Goal: Information Seeking & Learning: Find specific fact

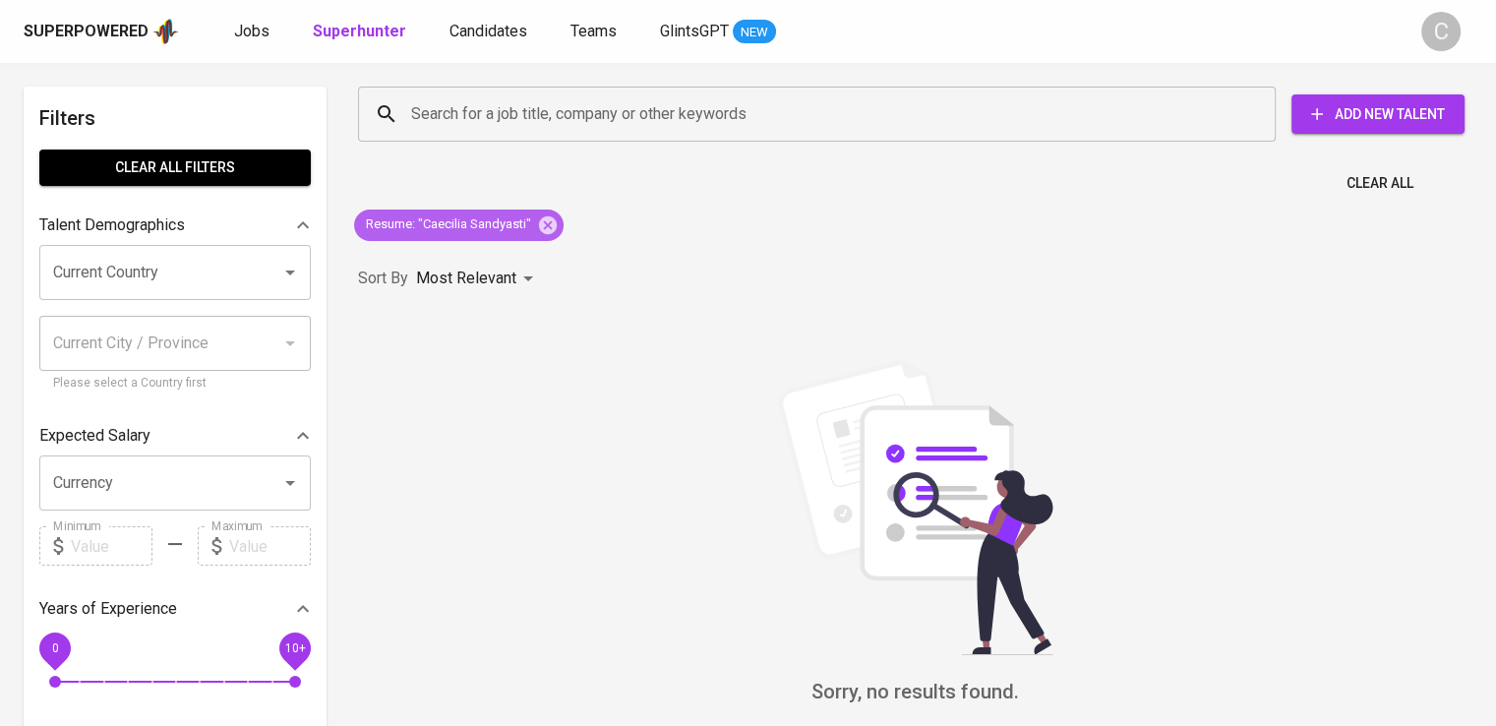
click at [545, 218] on icon at bounding box center [548, 224] width 18 height 18
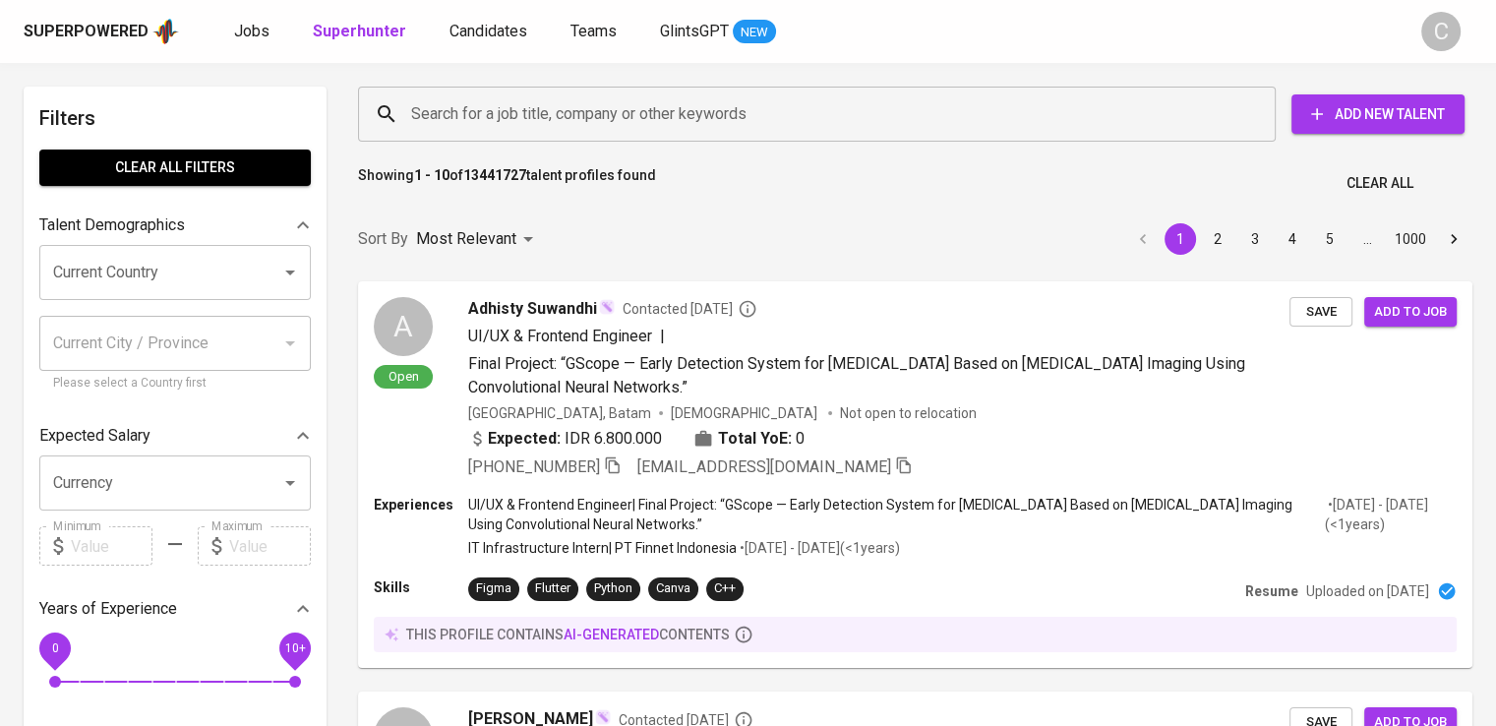
click at [599, 104] on input "Search for a job title, company or other keywords" at bounding box center [821, 113] width 831 height 37
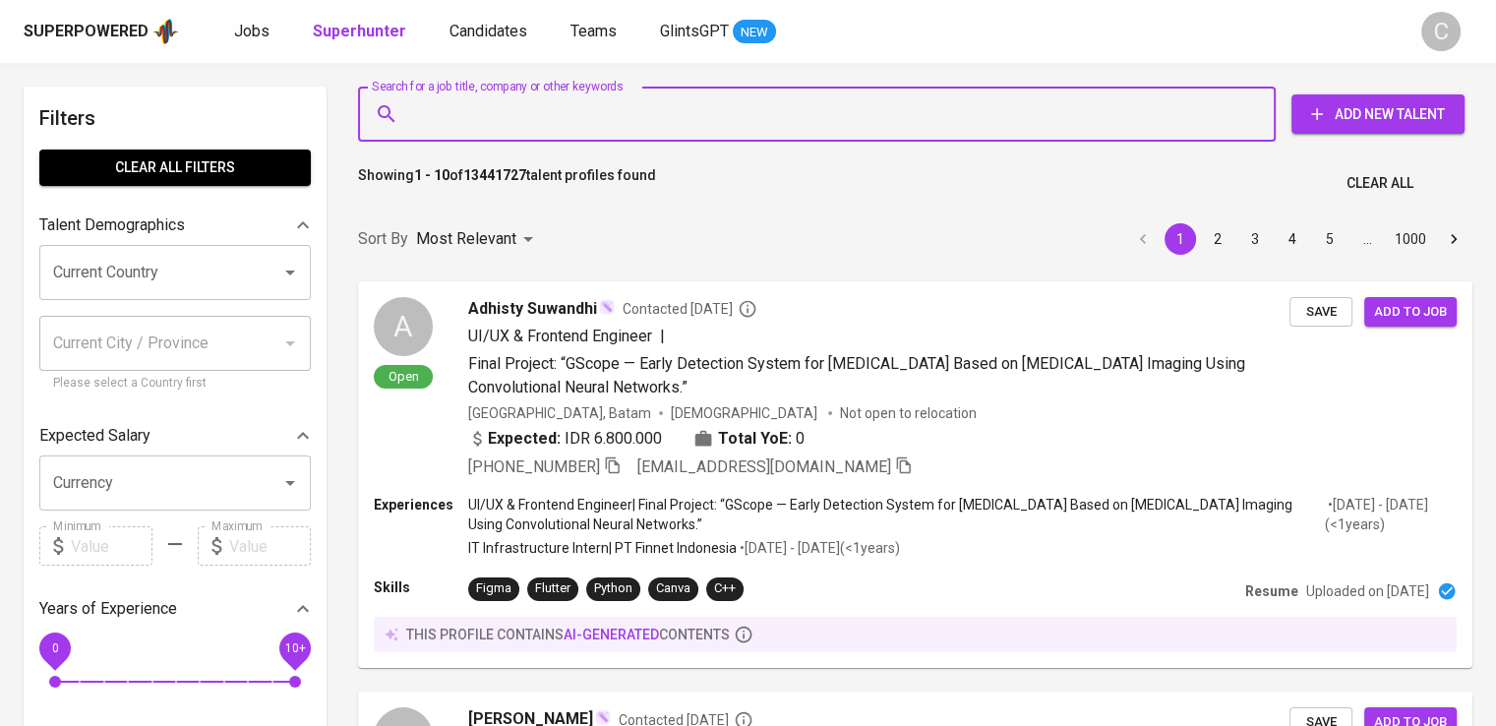
click at [599, 104] on input "Search for a job title, company or other keywords" at bounding box center [821, 113] width 831 height 37
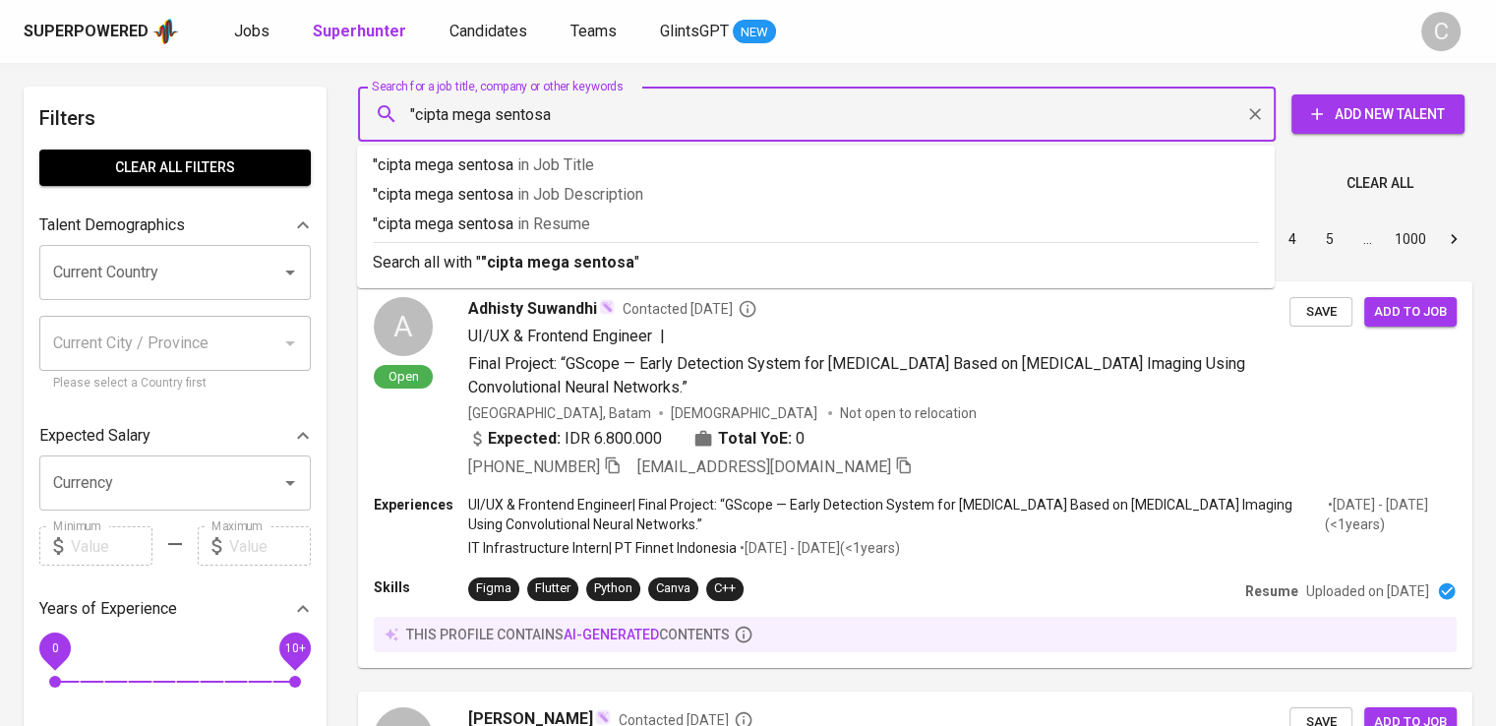
type input ""cipta mega sentosa""
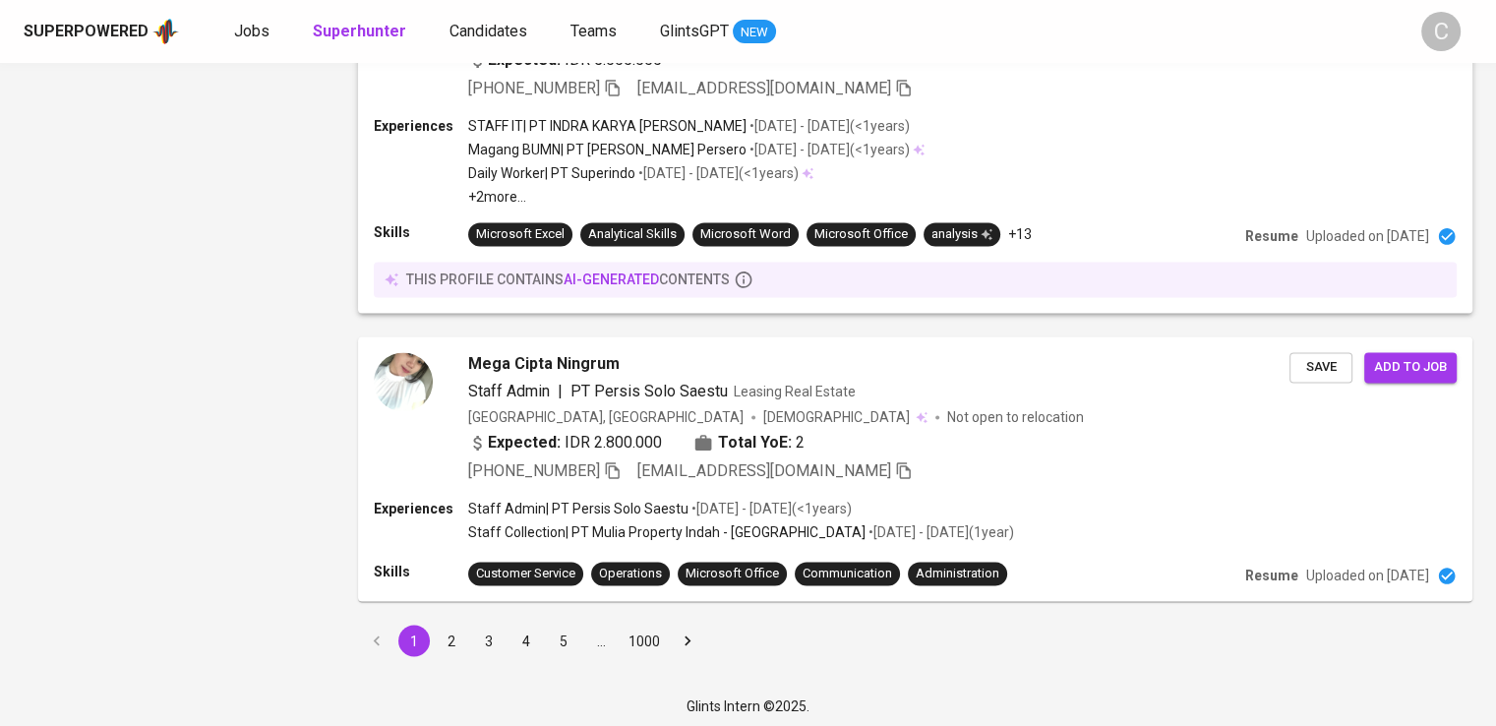
scroll to position [3121, 0]
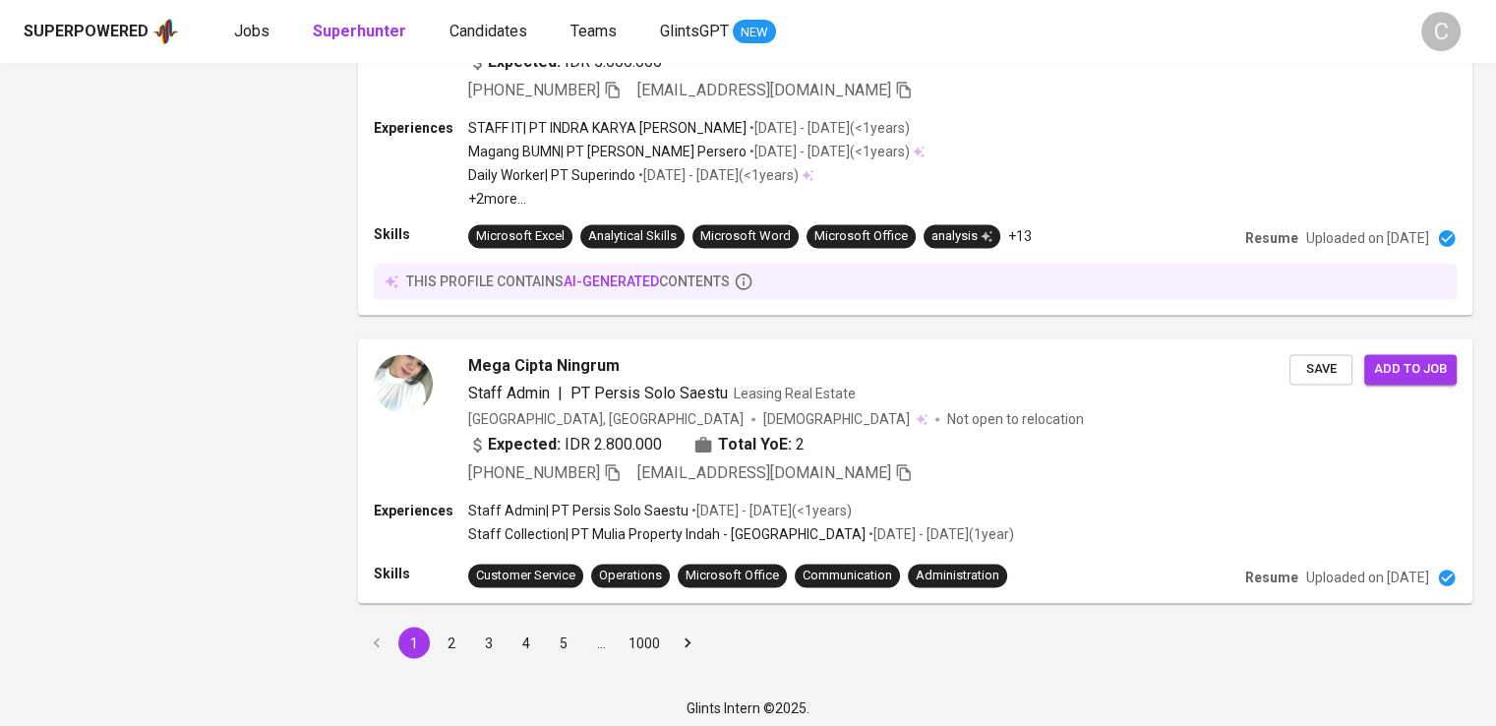
click at [452, 630] on button "2" at bounding box center [451, 641] width 31 height 31
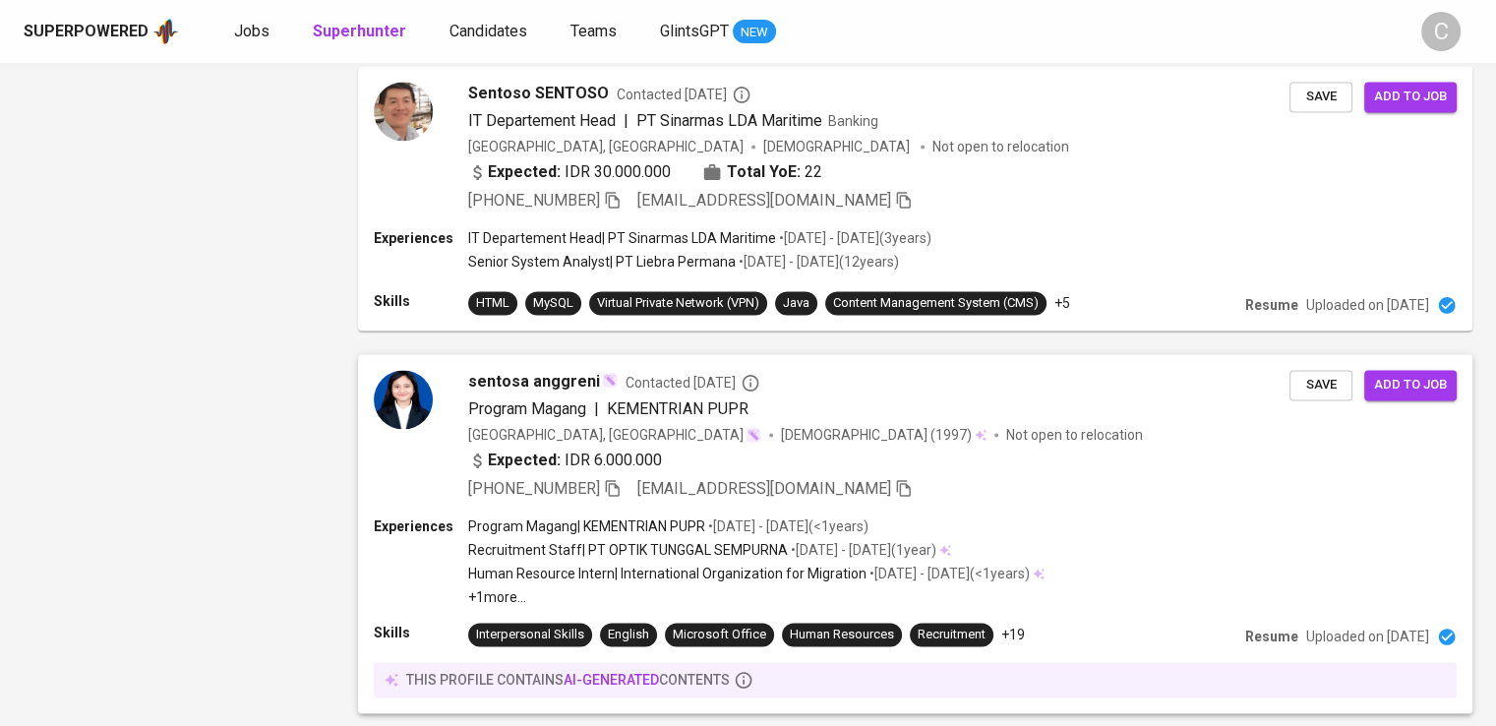
scroll to position [3068, 0]
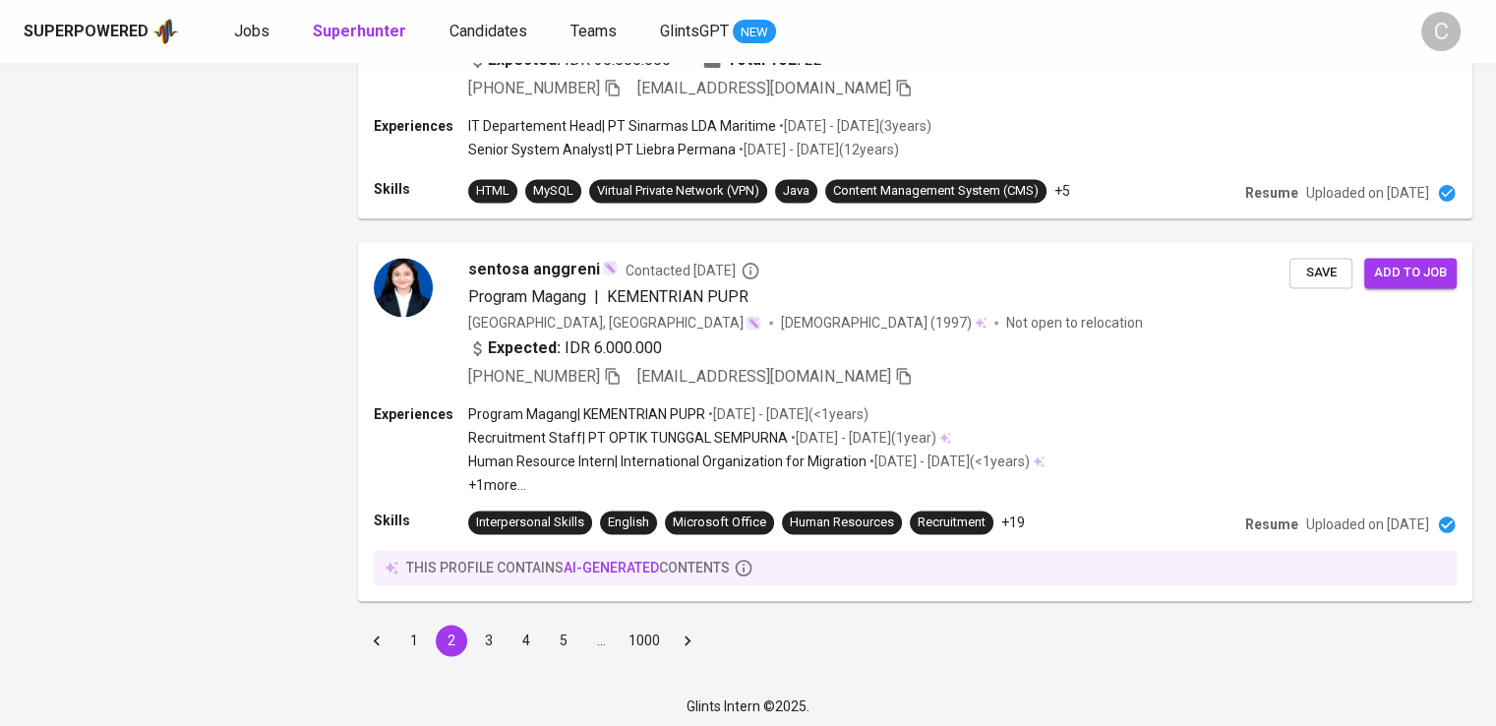
click at [411, 626] on button "1" at bounding box center [413, 639] width 31 height 31
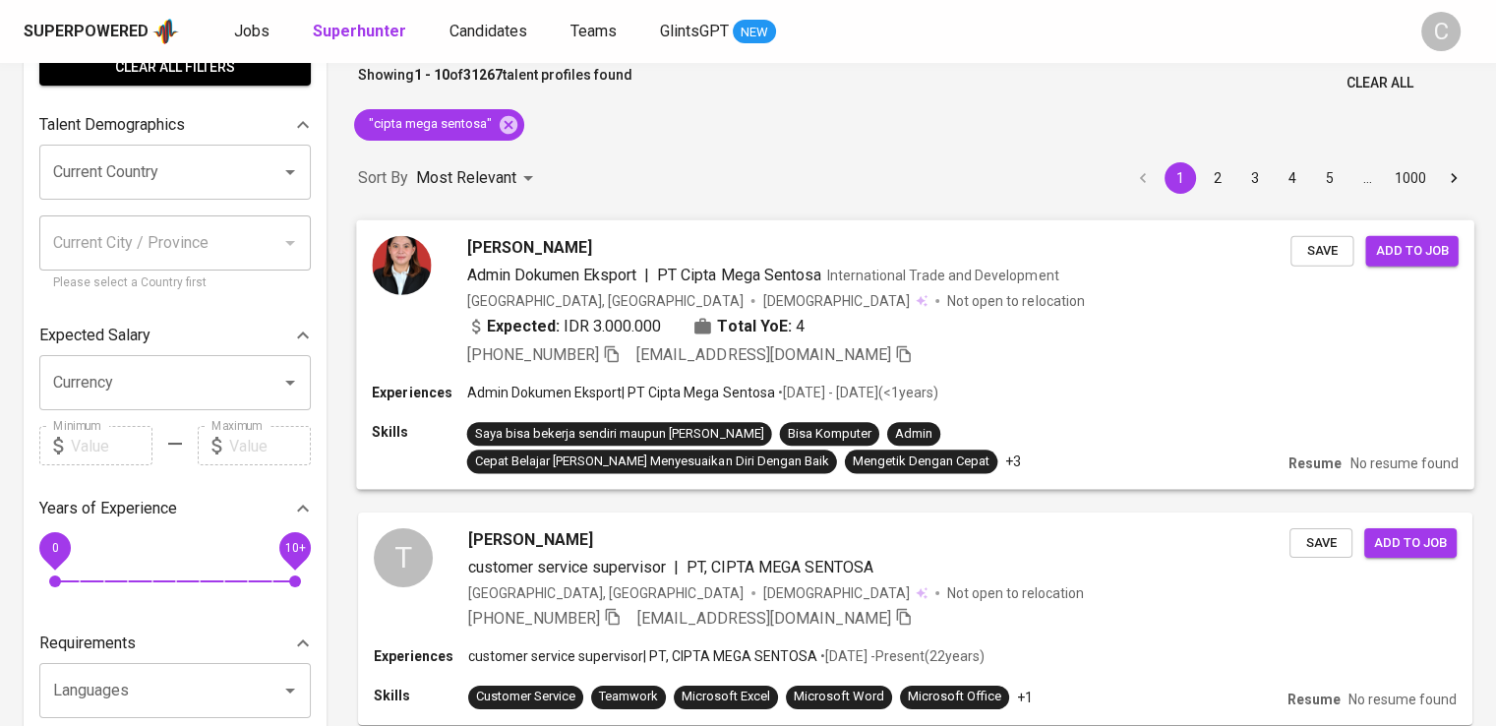
scroll to position [285, 0]
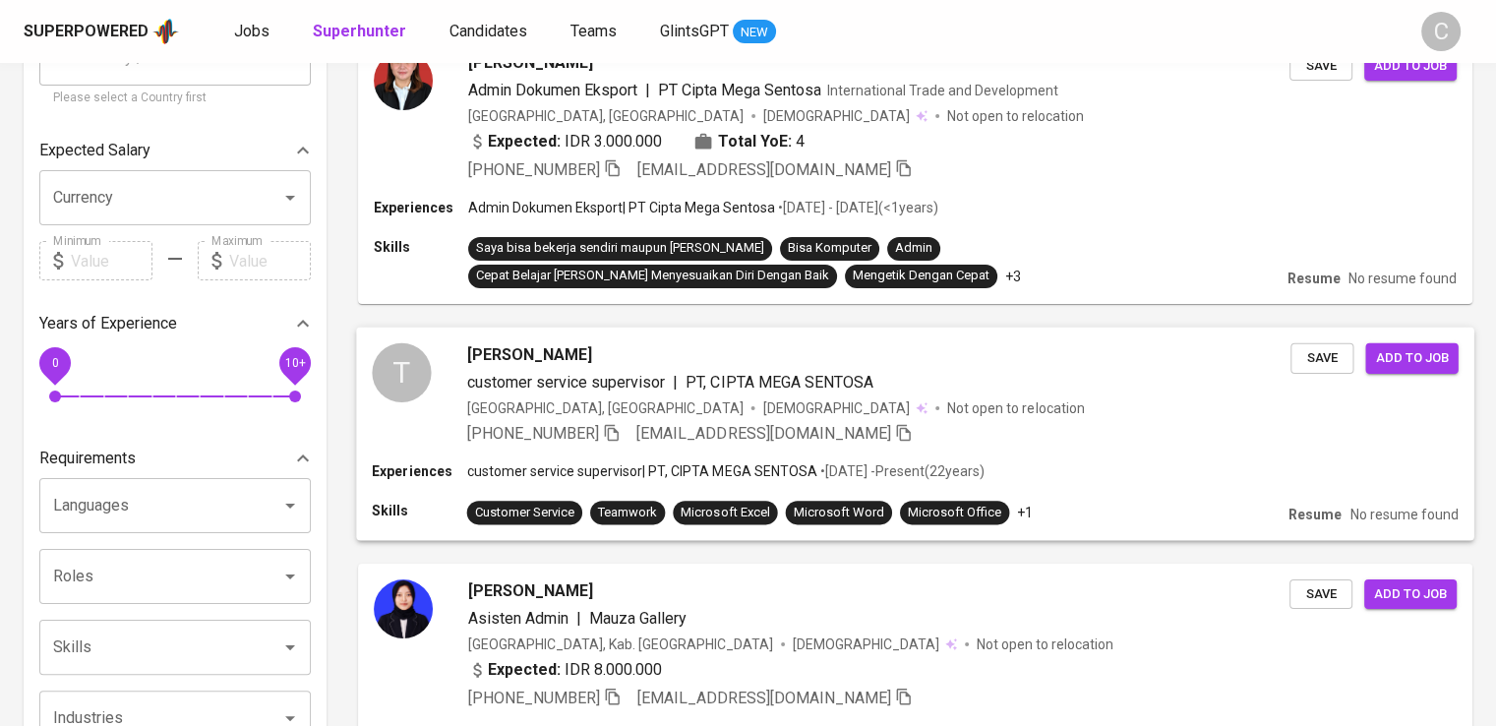
click at [818, 373] on span "PT, CIPTA MEGA SENTOSA" at bounding box center [779, 381] width 188 height 19
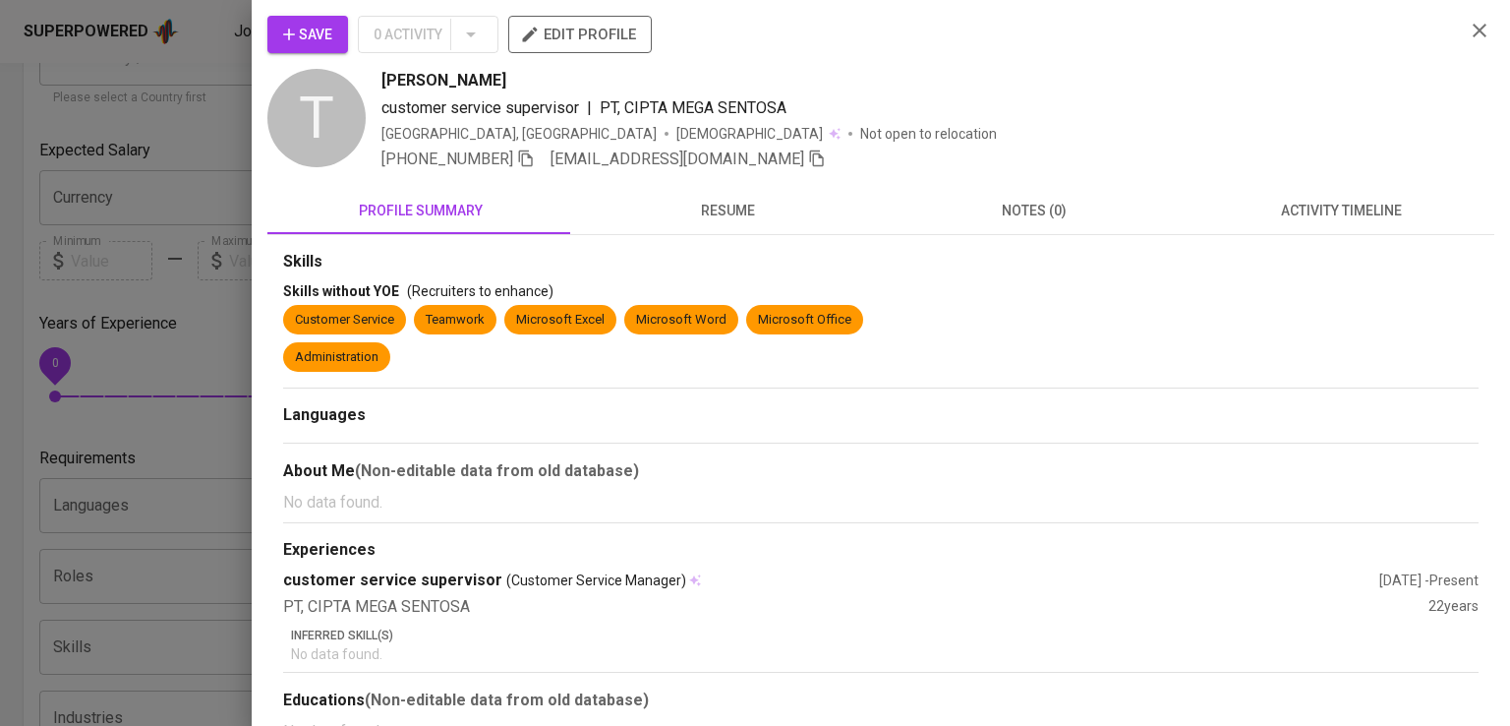
click at [1468, 27] on icon "button" at bounding box center [1480, 31] width 24 height 24
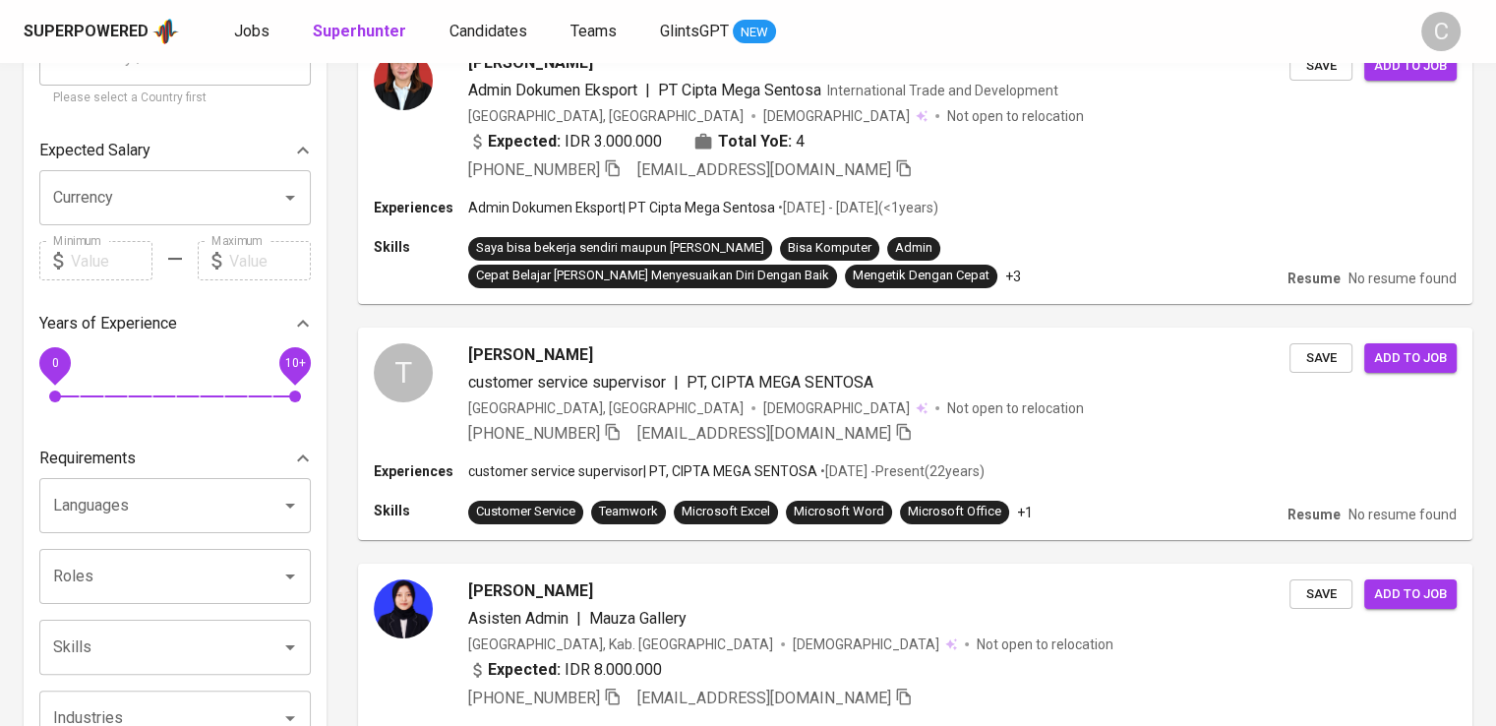
click at [1460, 29] on button "C" at bounding box center [1440, 31] width 63 height 63
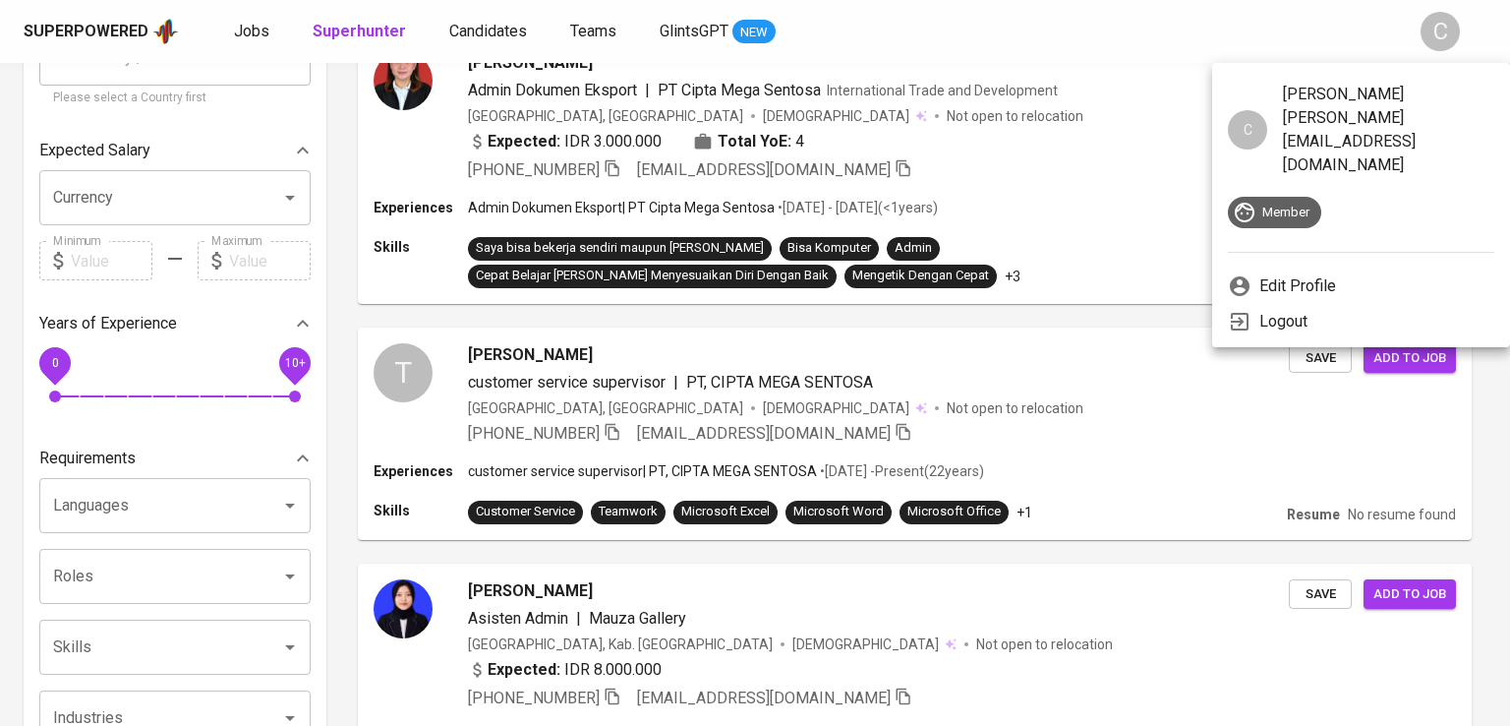
click at [1035, 48] on div at bounding box center [755, 363] width 1510 height 726
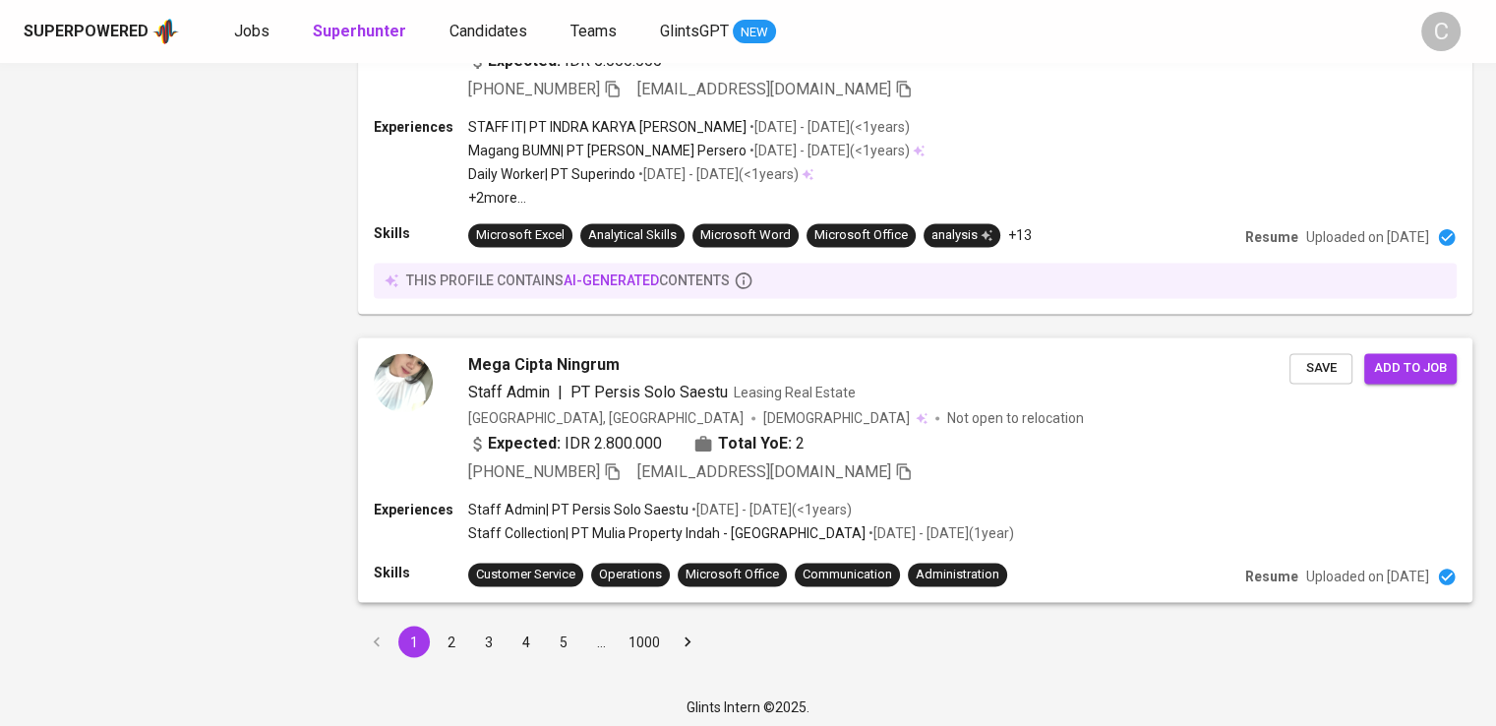
scroll to position [3123, 0]
